Goal: Task Accomplishment & Management: Manage account settings

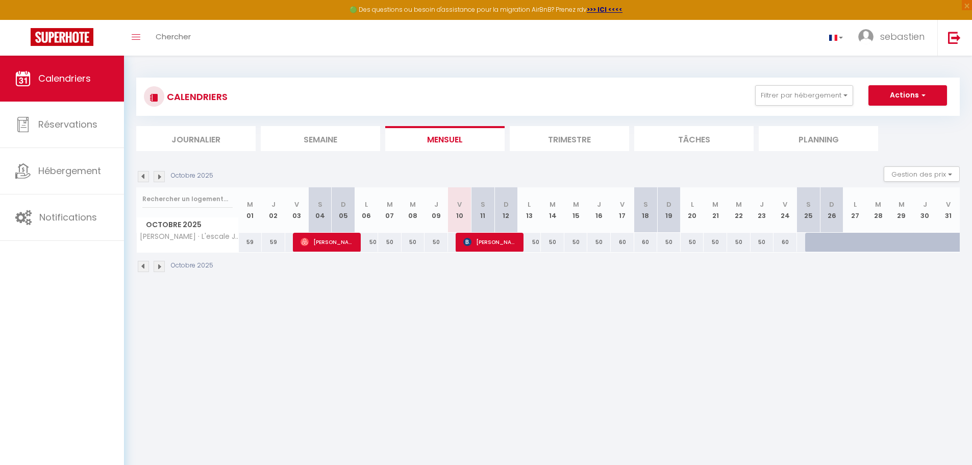
click at [159, 264] on img at bounding box center [159, 266] width 11 height 11
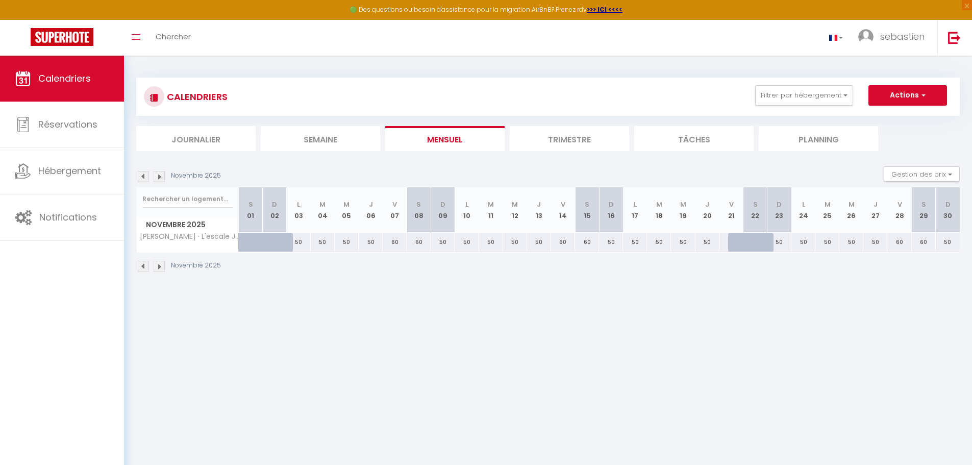
click at [159, 264] on img at bounding box center [159, 266] width 11 height 11
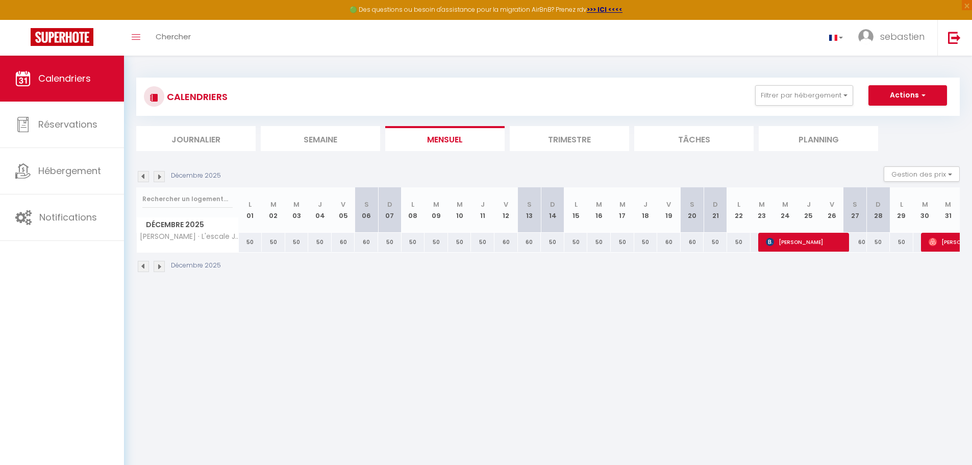
click at [159, 264] on img at bounding box center [159, 266] width 11 height 11
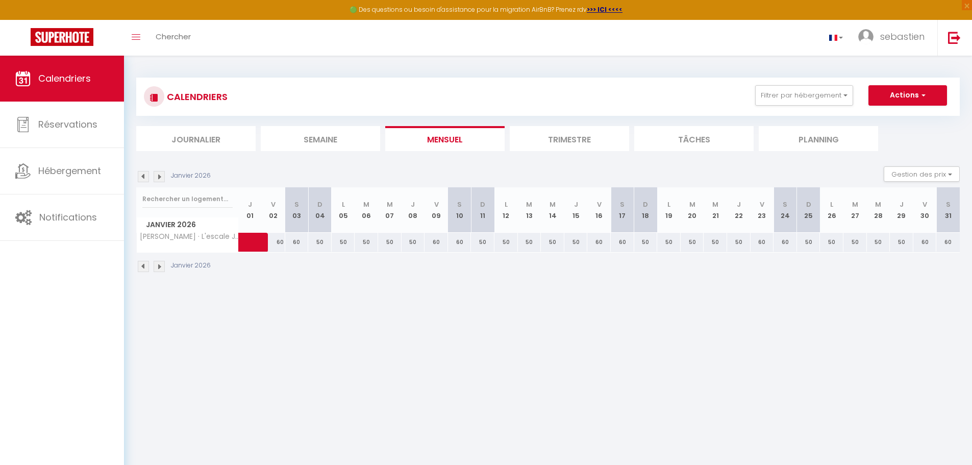
click at [159, 264] on img at bounding box center [159, 266] width 11 height 11
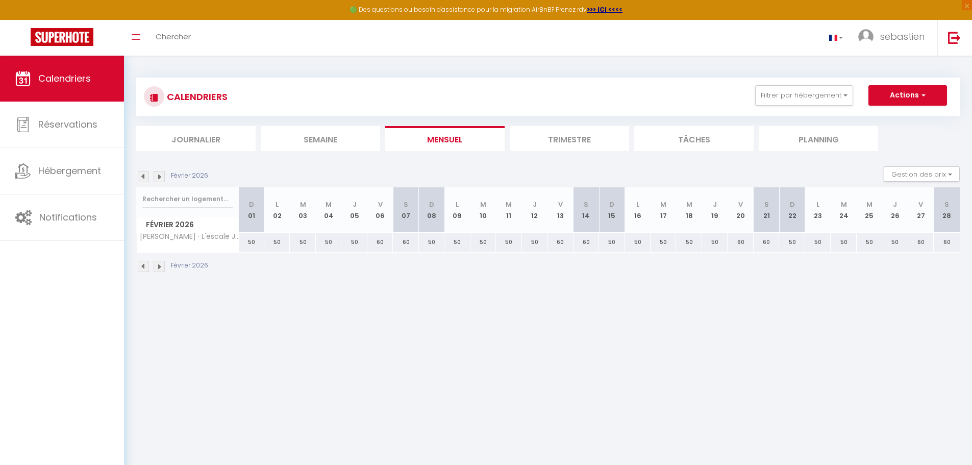
click at [159, 264] on img at bounding box center [159, 266] width 11 height 11
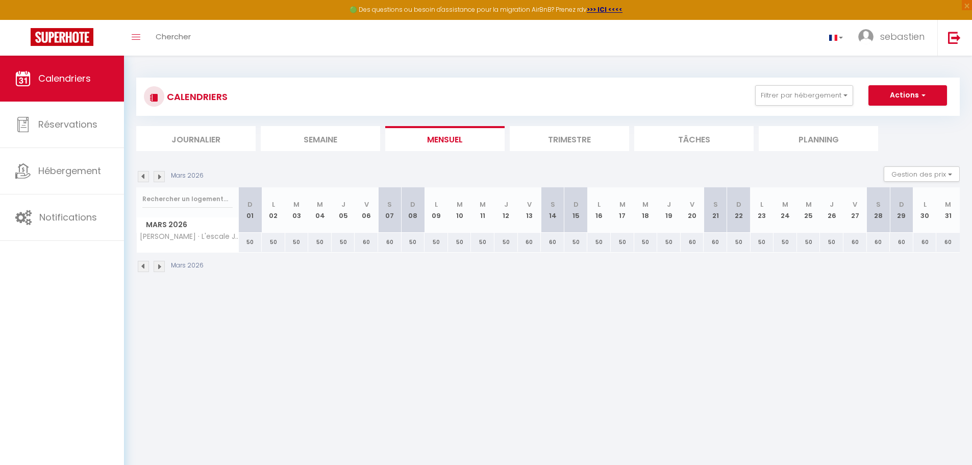
click at [159, 264] on img at bounding box center [159, 266] width 11 height 11
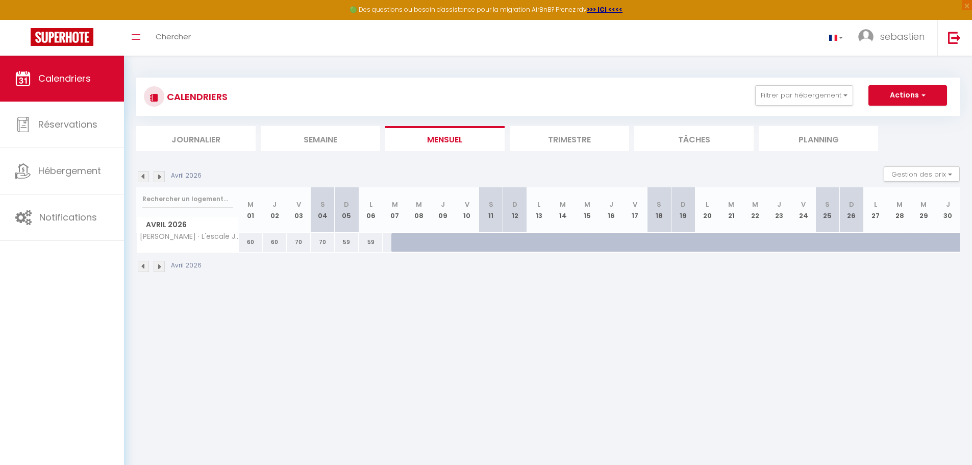
click at [144, 265] on img at bounding box center [143, 266] width 11 height 11
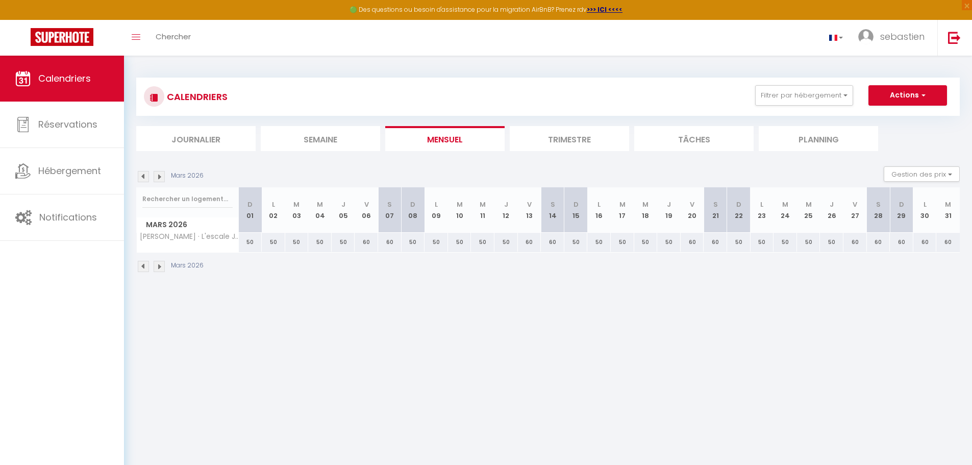
click at [143, 266] on img at bounding box center [143, 266] width 11 height 11
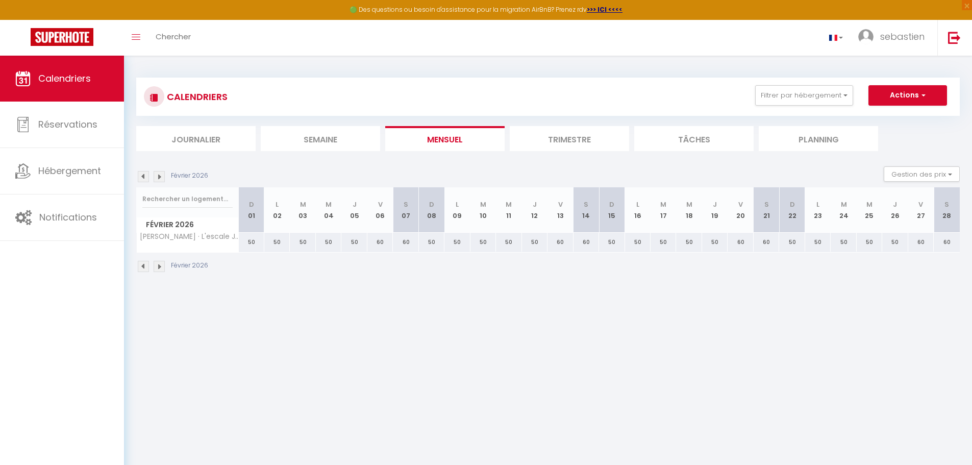
click at [143, 266] on img at bounding box center [143, 266] width 11 height 11
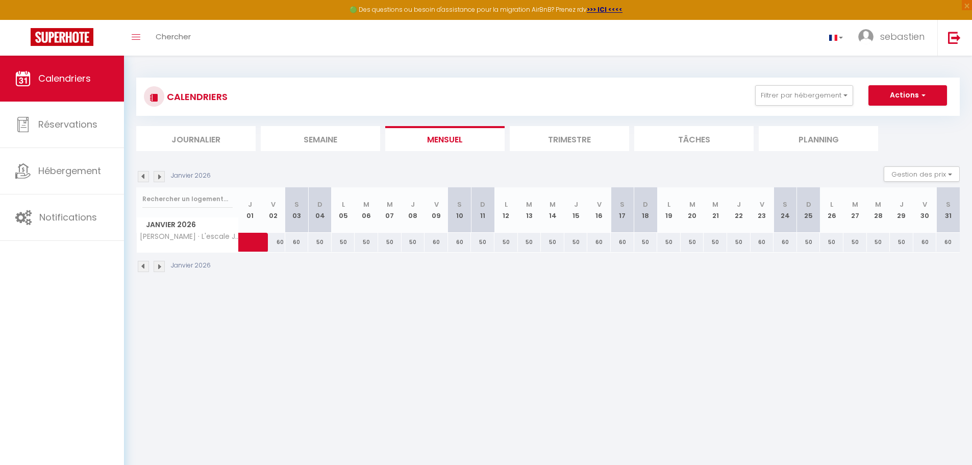
click at [143, 266] on img at bounding box center [143, 266] width 11 height 11
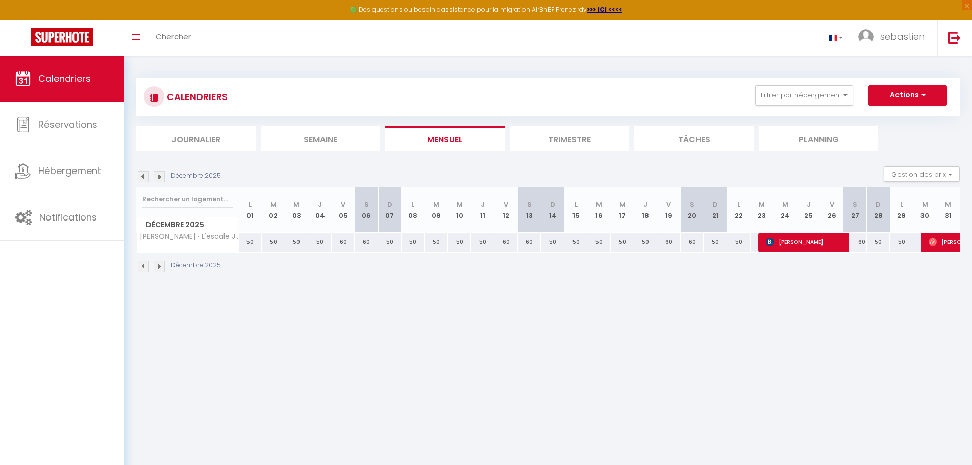
click at [143, 266] on img at bounding box center [143, 266] width 11 height 11
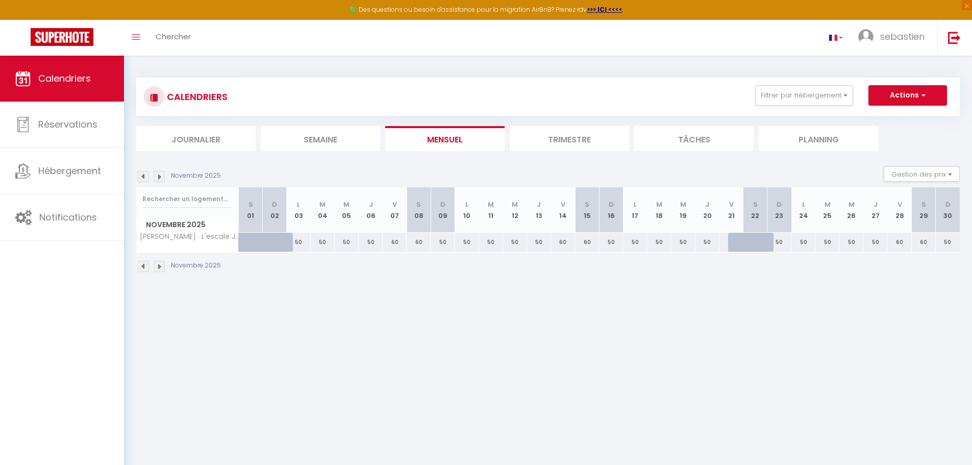
click at [143, 266] on img at bounding box center [143, 266] width 11 height 11
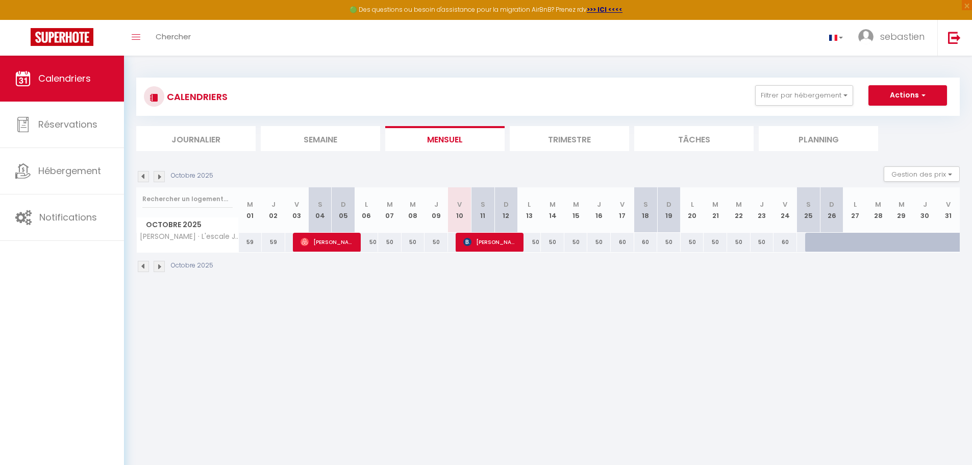
click at [163, 266] on img at bounding box center [159, 266] width 11 height 11
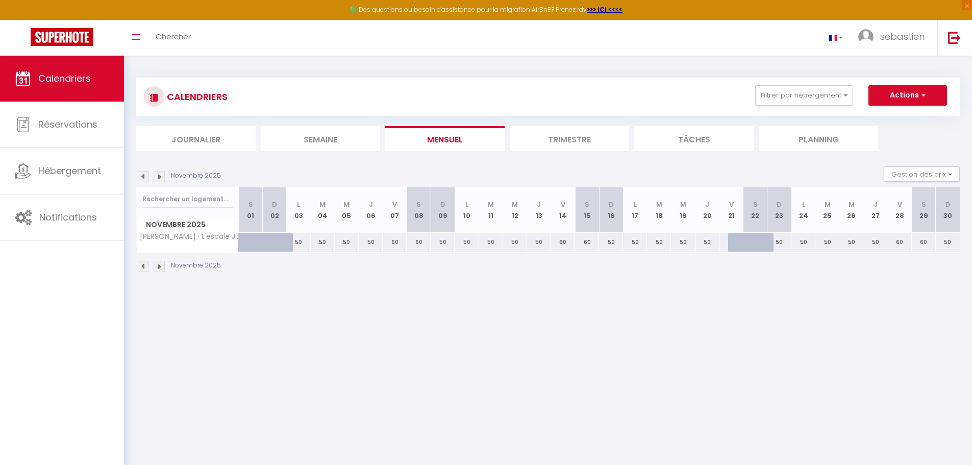
click at [163, 266] on img at bounding box center [159, 266] width 11 height 11
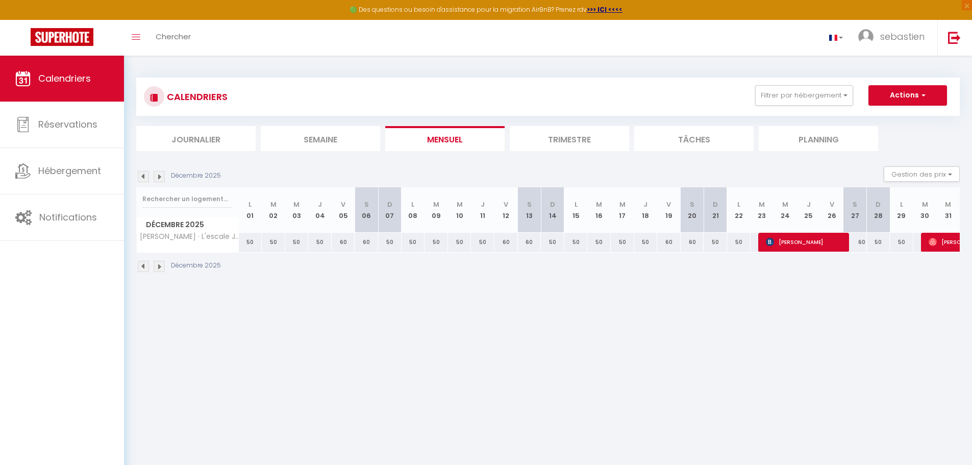
click at [163, 266] on img at bounding box center [159, 266] width 11 height 11
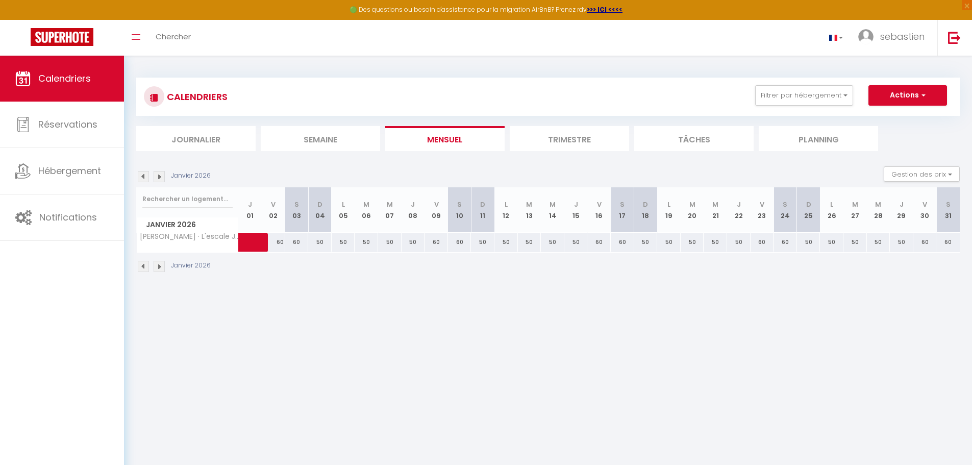
click at [163, 266] on img at bounding box center [159, 266] width 11 height 11
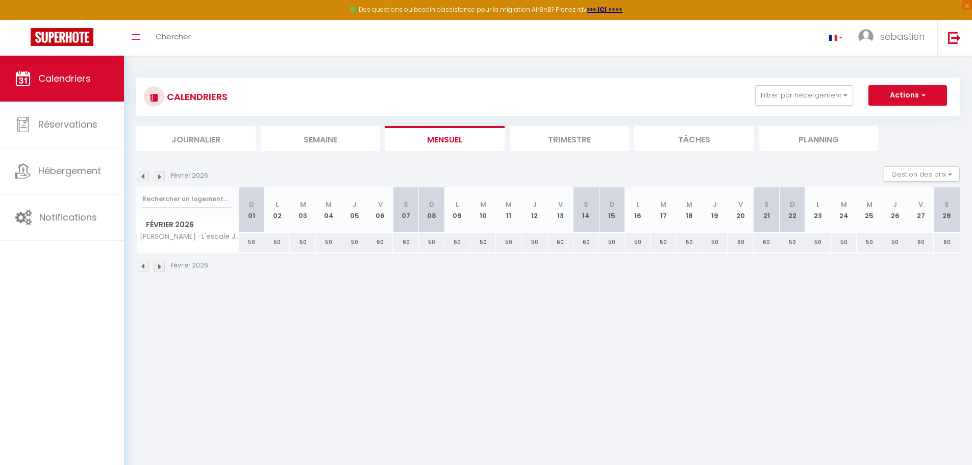
click at [163, 266] on img at bounding box center [159, 266] width 11 height 11
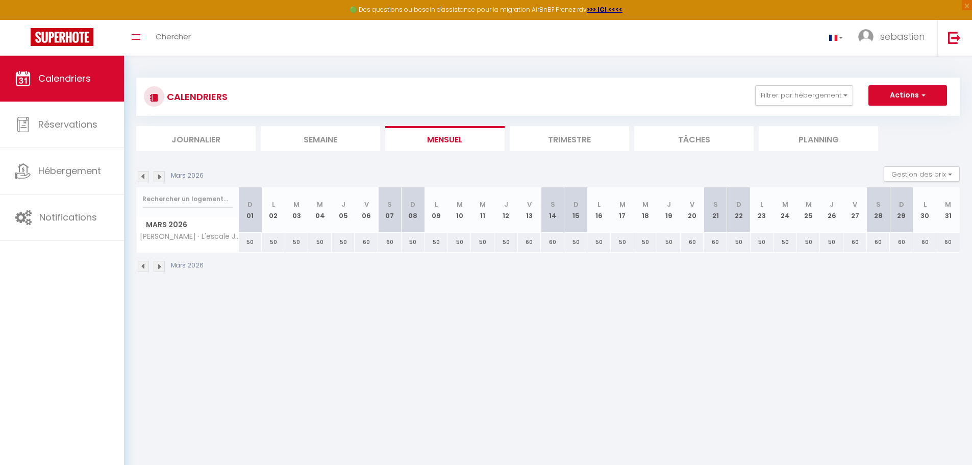
click at [147, 264] on img at bounding box center [143, 266] width 11 height 11
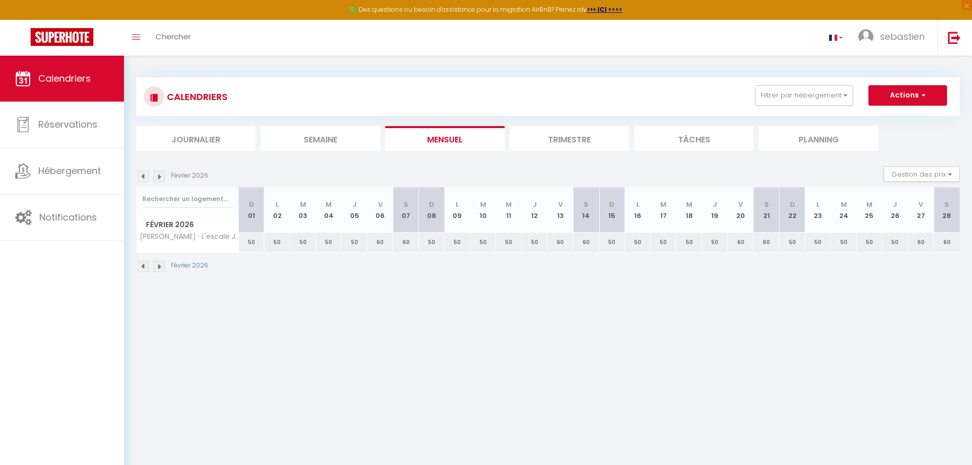
click at [147, 264] on img at bounding box center [143, 266] width 11 height 11
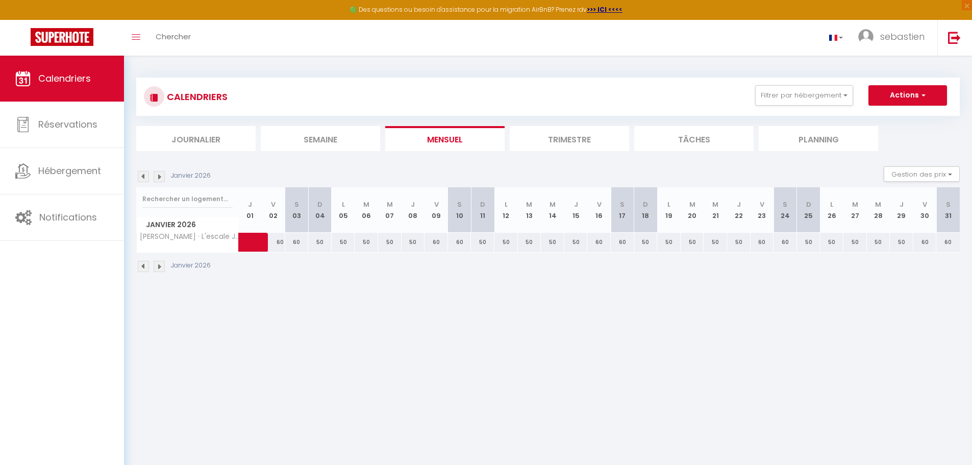
click at [147, 264] on img at bounding box center [143, 266] width 11 height 11
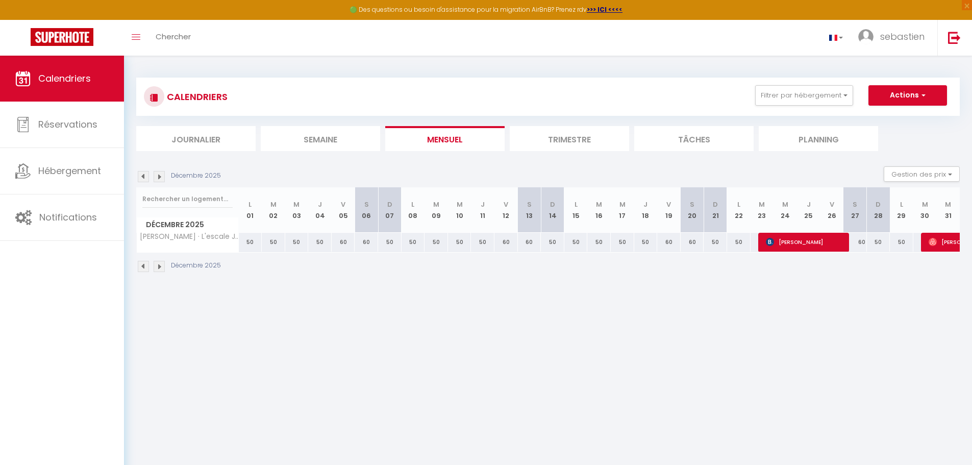
click at [147, 264] on img at bounding box center [143, 266] width 11 height 11
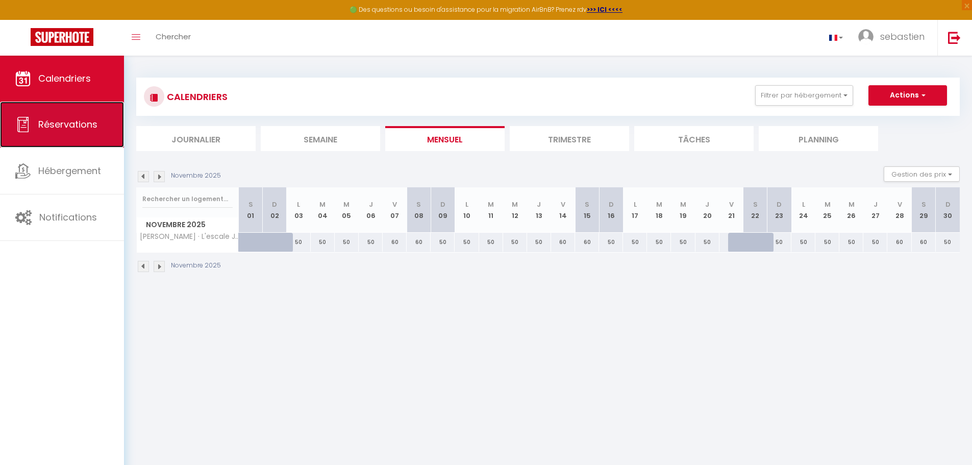
click at [55, 128] on span "Réservations" at bounding box center [67, 124] width 59 height 13
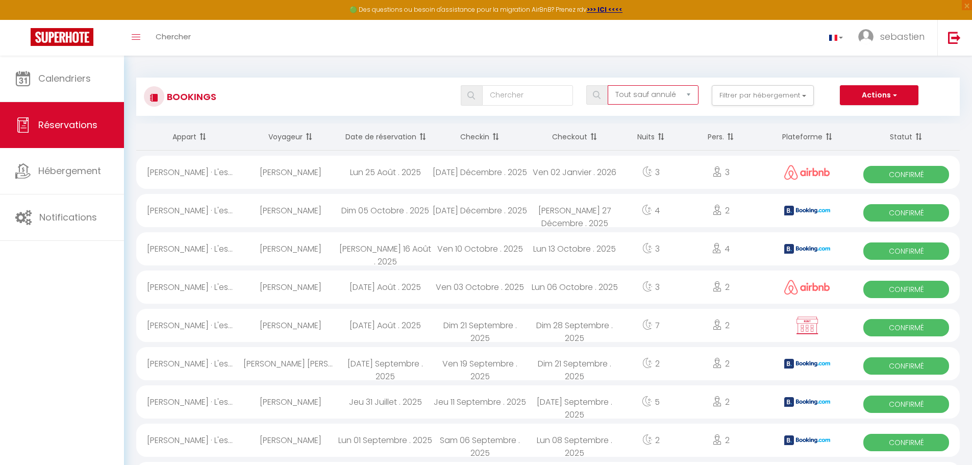
click at [688, 95] on select "Tous les statuts Annulé Confirmé Non Confirmé Tout sauf annulé No Show Request" at bounding box center [653, 94] width 91 height 19
select select "cancelled"
click at [608, 85] on select "Tous les statuts Annulé Confirmé Non Confirmé Tout sauf annulé No Show Request" at bounding box center [653, 94] width 91 height 19
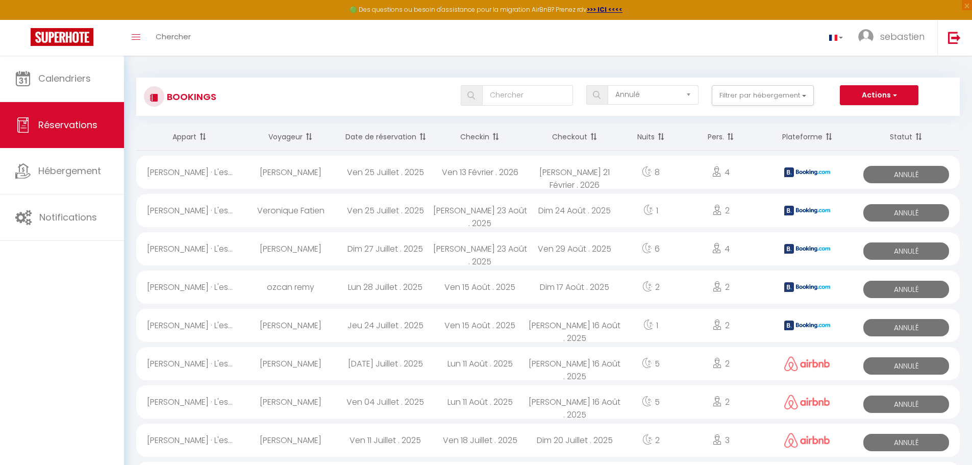
click at [895, 176] on span "Annulé" at bounding box center [906, 174] width 86 height 17
select select "OK"
select select "KO"
select select "0"
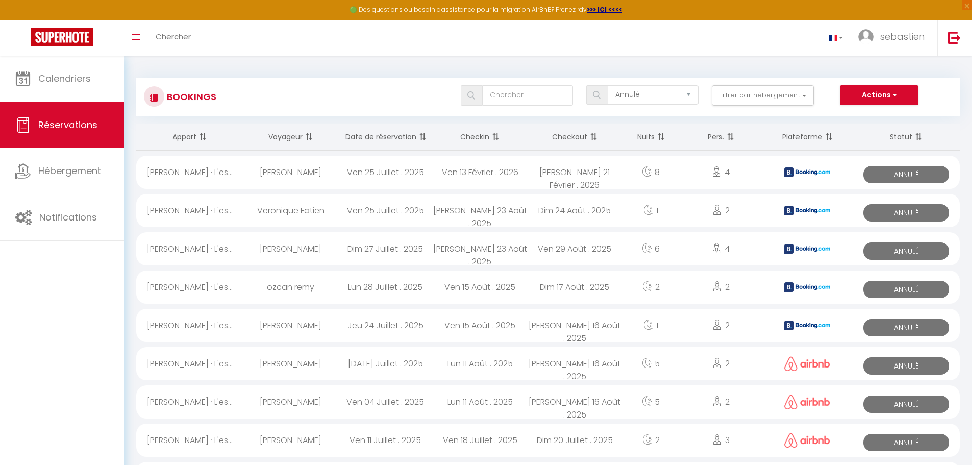
select select "1"
select select
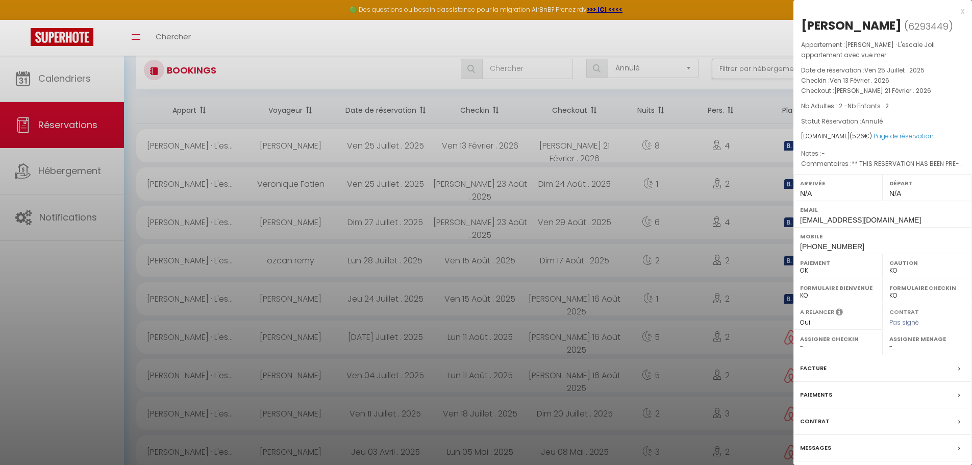
scroll to position [51, 0]
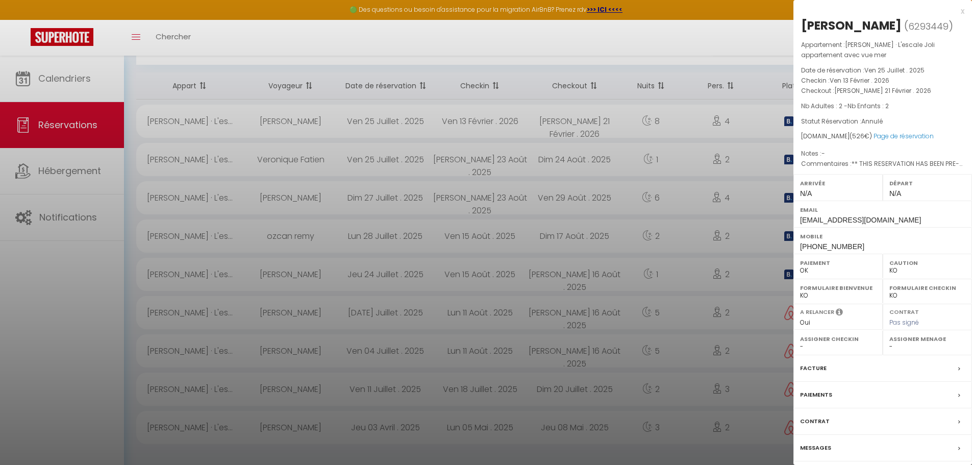
click at [958, 363] on div "Facture" at bounding box center [882, 368] width 179 height 27
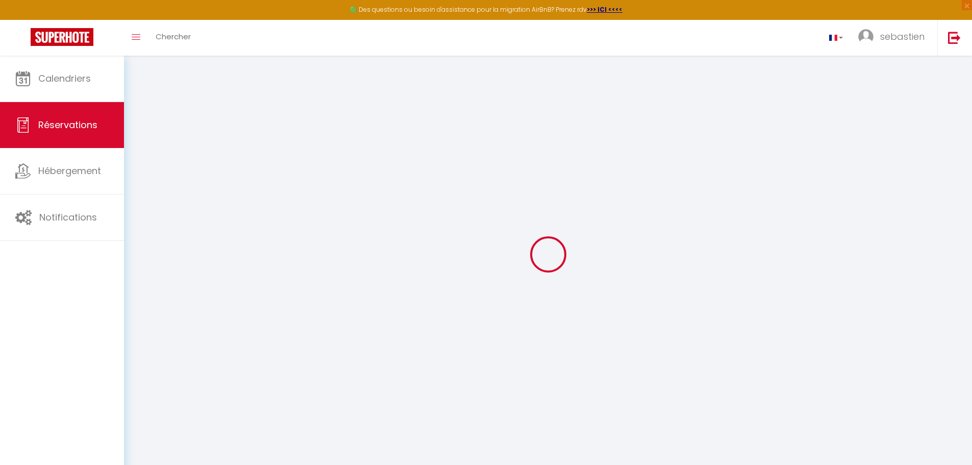
select select "cleaning"
select select "taxes"
select select
checkbox input "false"
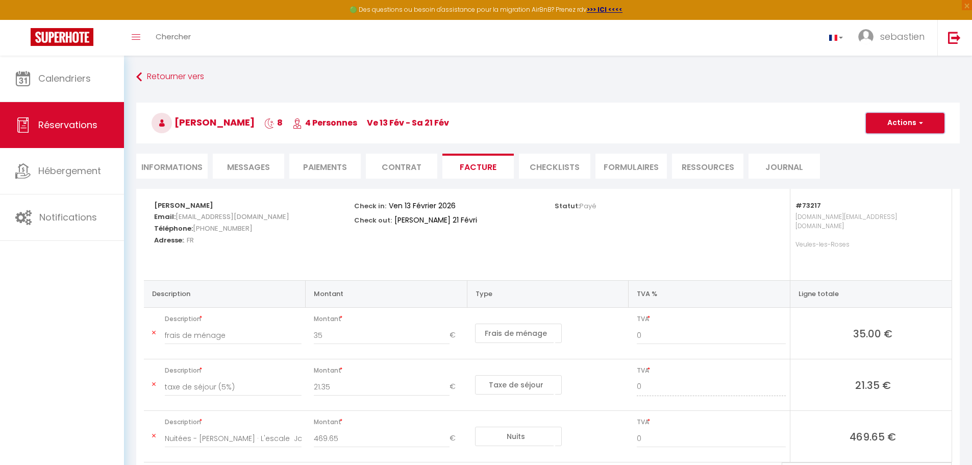
click at [926, 121] on button "Actions" at bounding box center [905, 123] width 79 height 20
click at [528, 226] on div "Check in: Ven 13 Février 2026 Check out: [PERSON_NAME] 21 Février 2026" at bounding box center [447, 213] width 187 height 49
click at [264, 170] on span "Messages" at bounding box center [248, 167] width 43 height 12
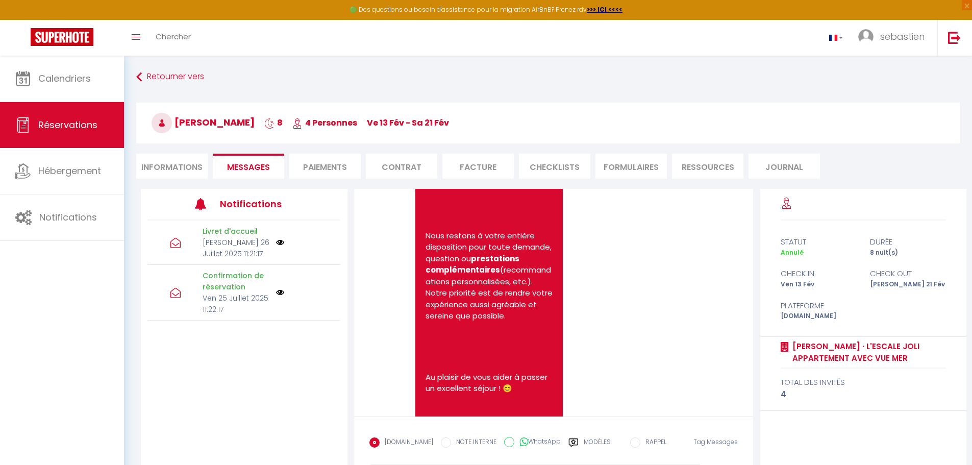
scroll to position [889, 0]
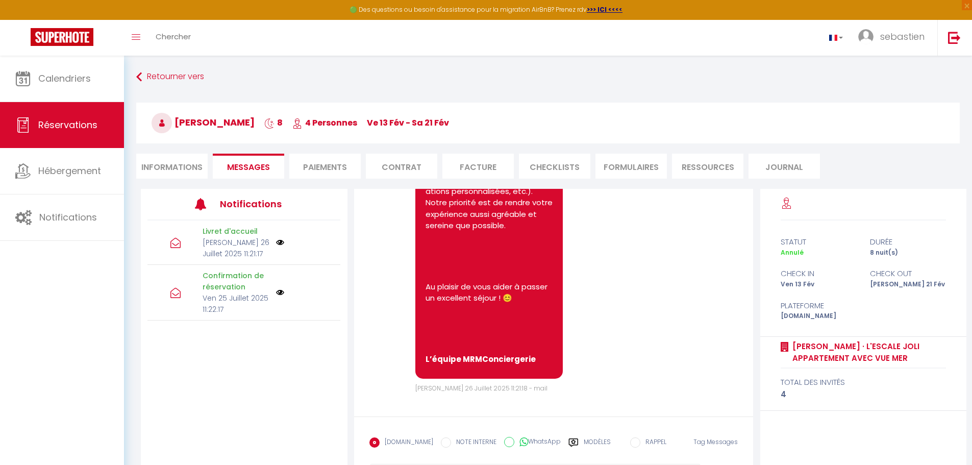
click at [327, 168] on li "Paiements" at bounding box center [324, 166] width 71 height 25
